Goal: Transaction & Acquisition: Purchase product/service

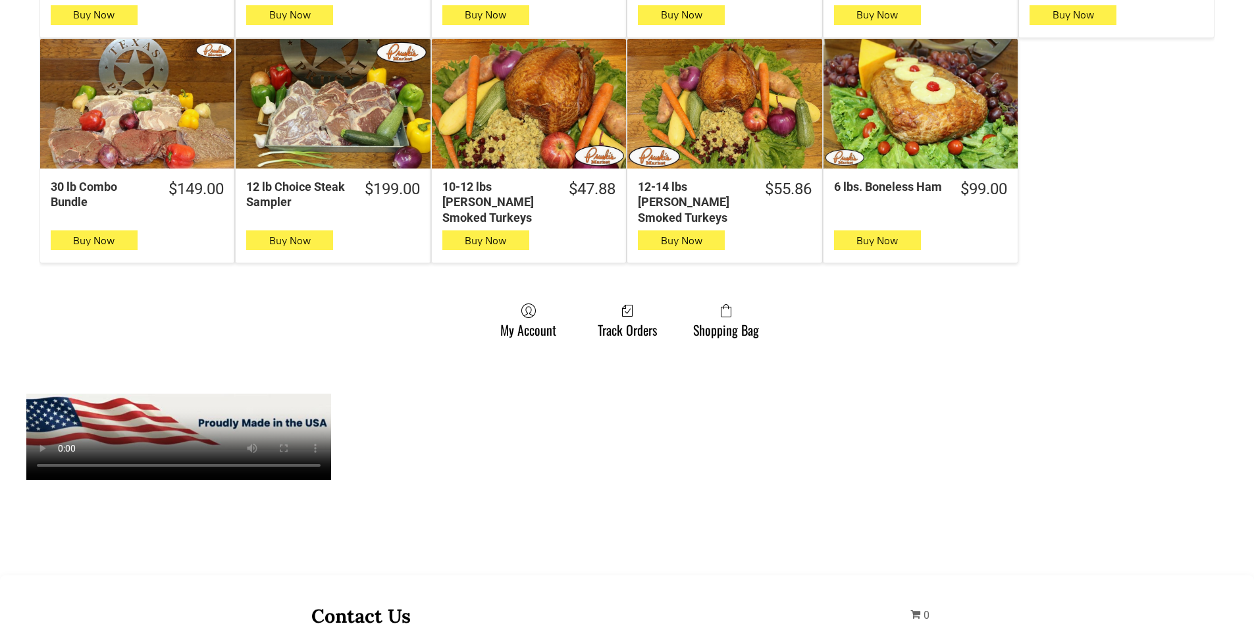
scroll to position [922, 0]
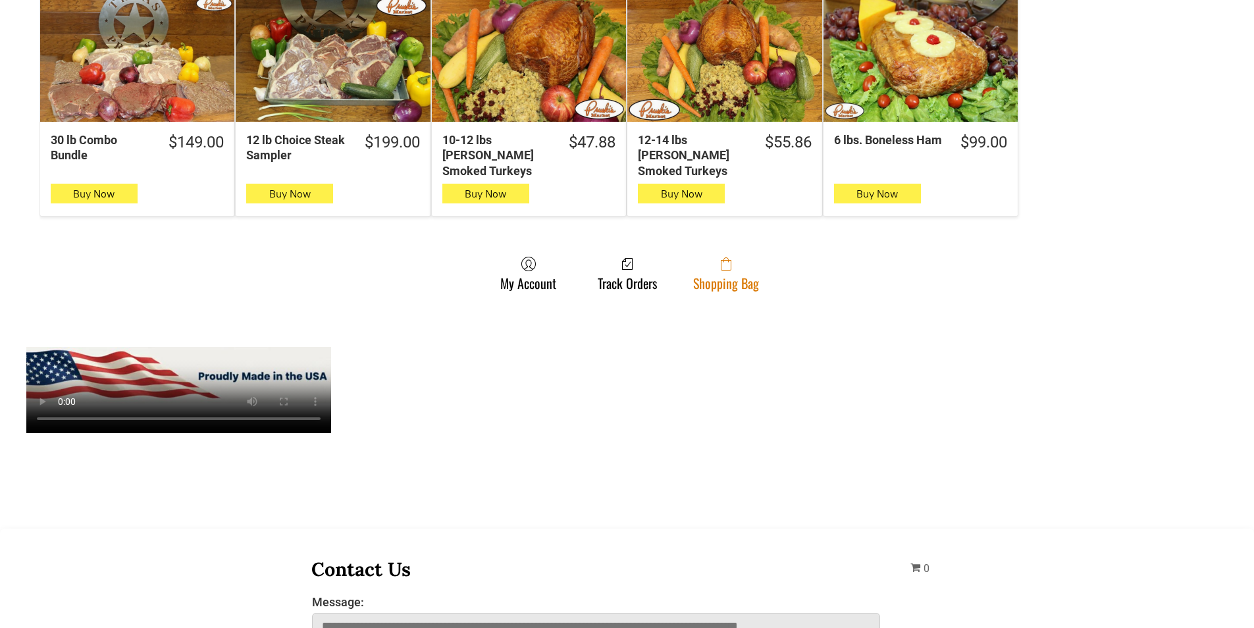
click at [724, 257] on icon at bounding box center [726, 263] width 11 height 13
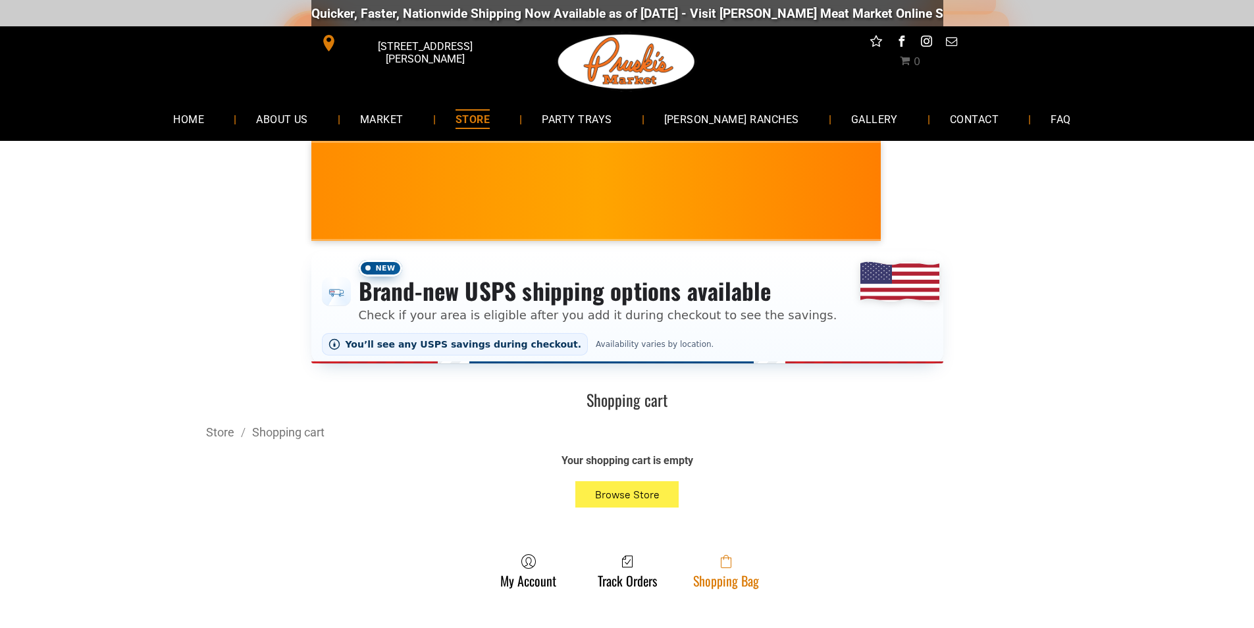
click at [705, 563] on span at bounding box center [726, 562] width 66 height 16
click at [721, 567] on icon at bounding box center [726, 561] width 11 height 13
click at [760, 583] on link "Shopping Bag" at bounding box center [726, 571] width 79 height 35
